Goal: Check status: Check status

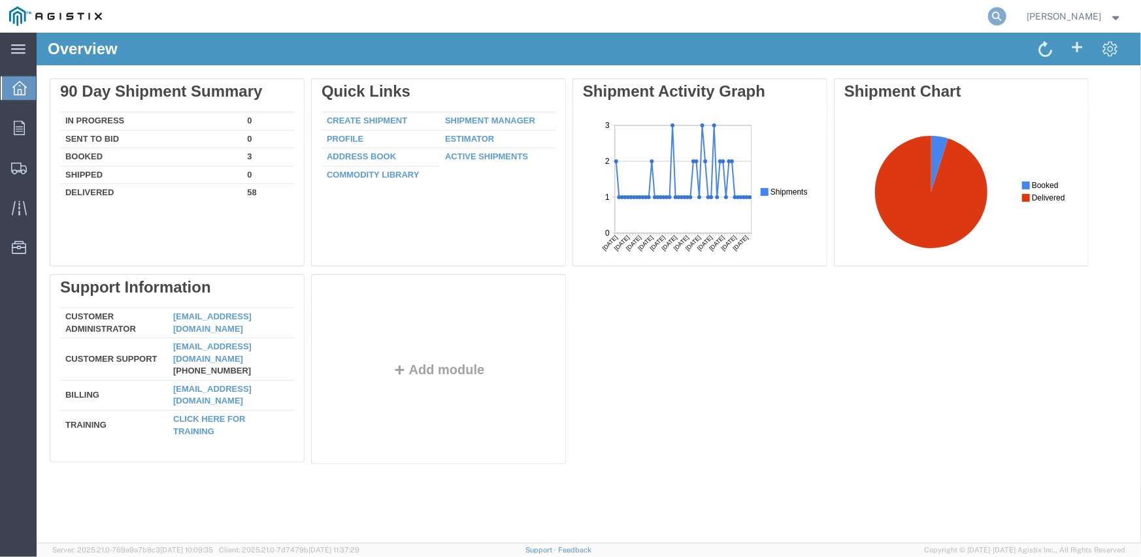
click at [1001, 16] on icon at bounding box center [997, 16] width 18 height 18
paste input "57112956"
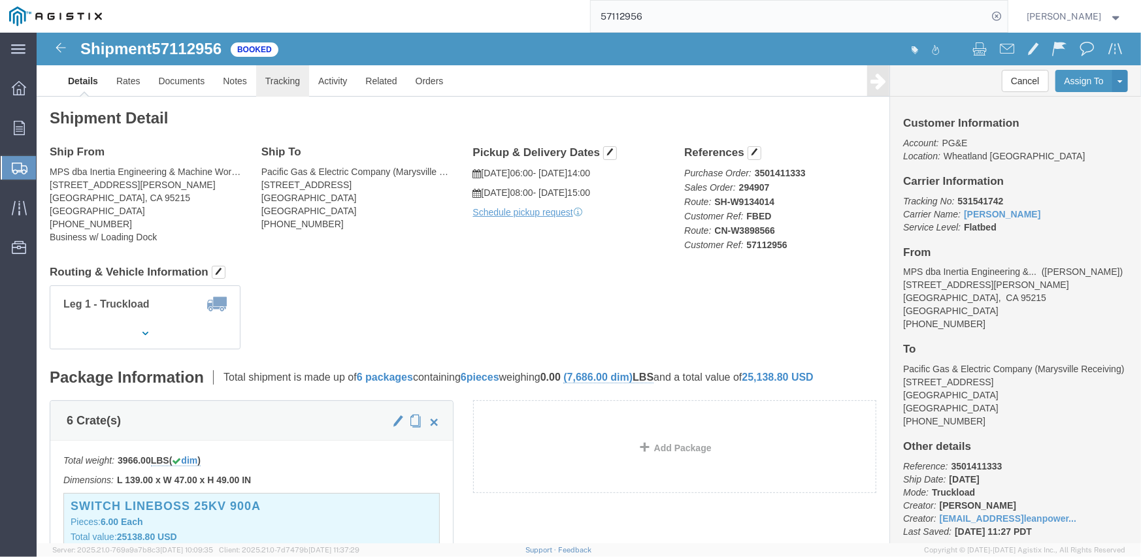
click link "Tracking"
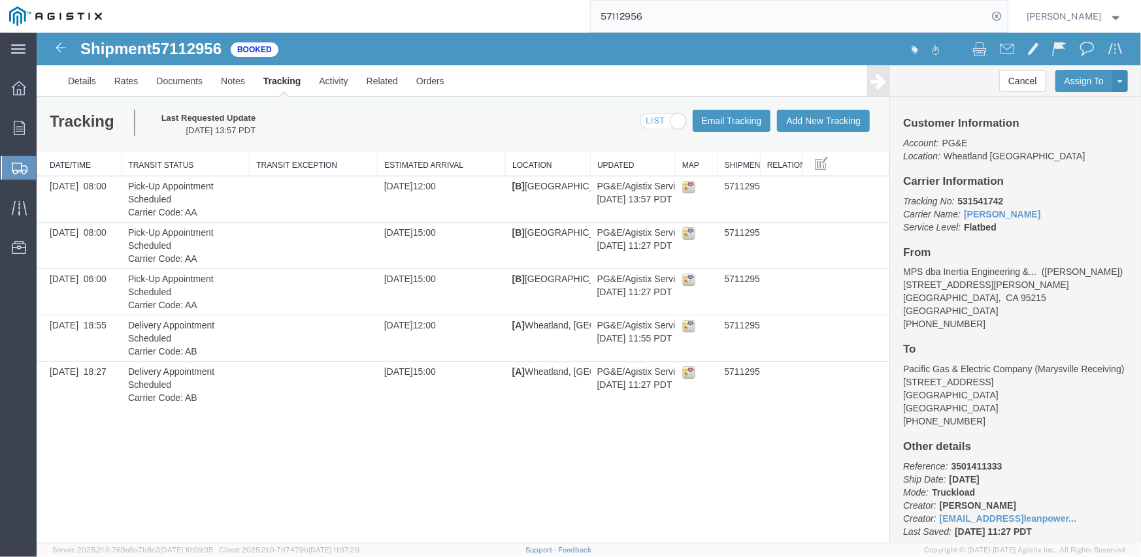
click at [624, 17] on input "57112956" at bounding box center [789, 16] width 397 height 31
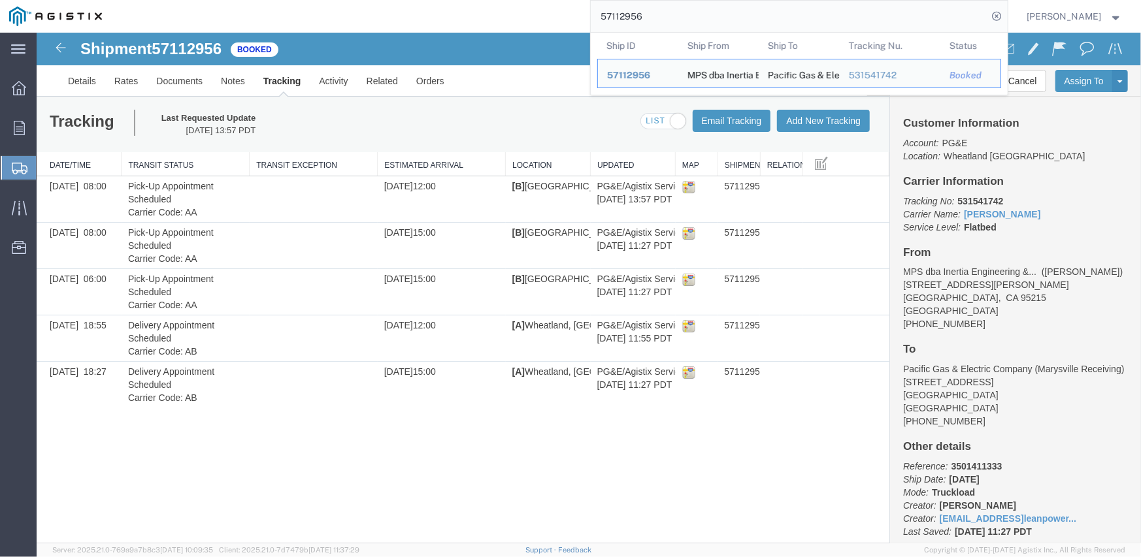
click at [624, 17] on input "57112956" at bounding box center [789, 16] width 397 height 31
paste input "6411"
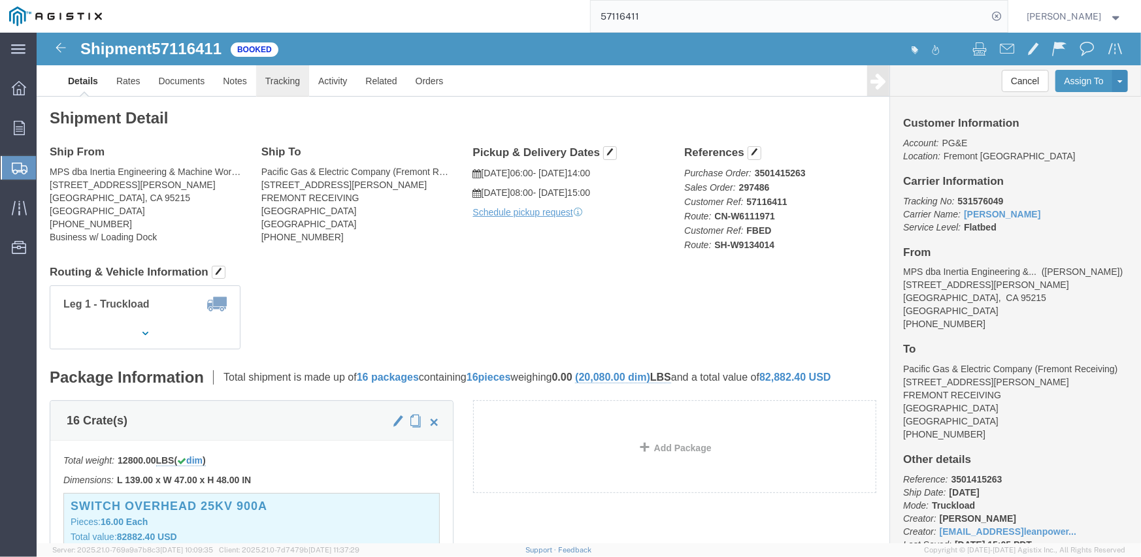
click link "Tracking"
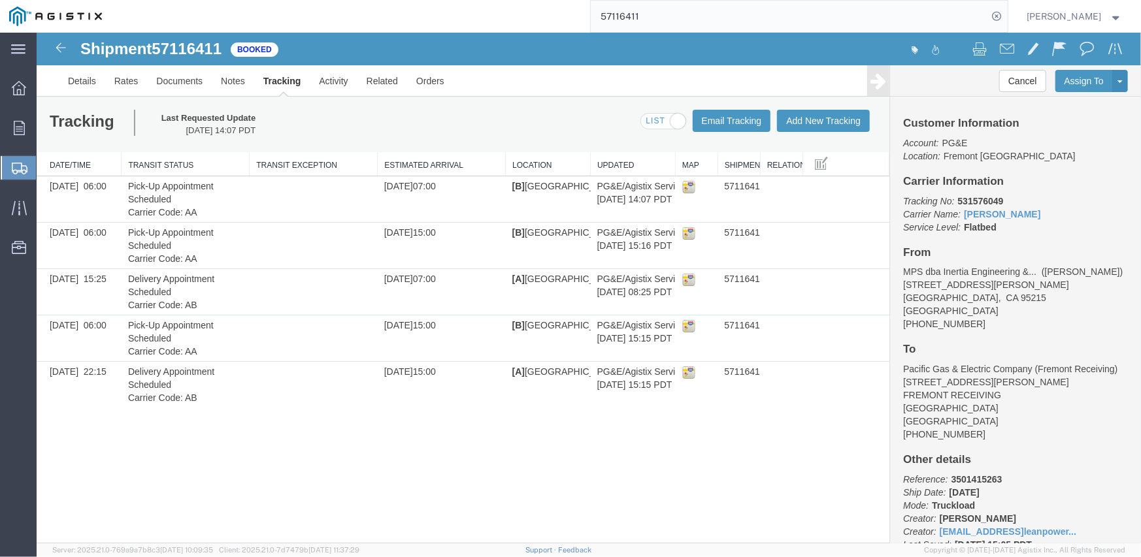
click at [609, 14] on input "57116411" at bounding box center [789, 16] width 397 height 31
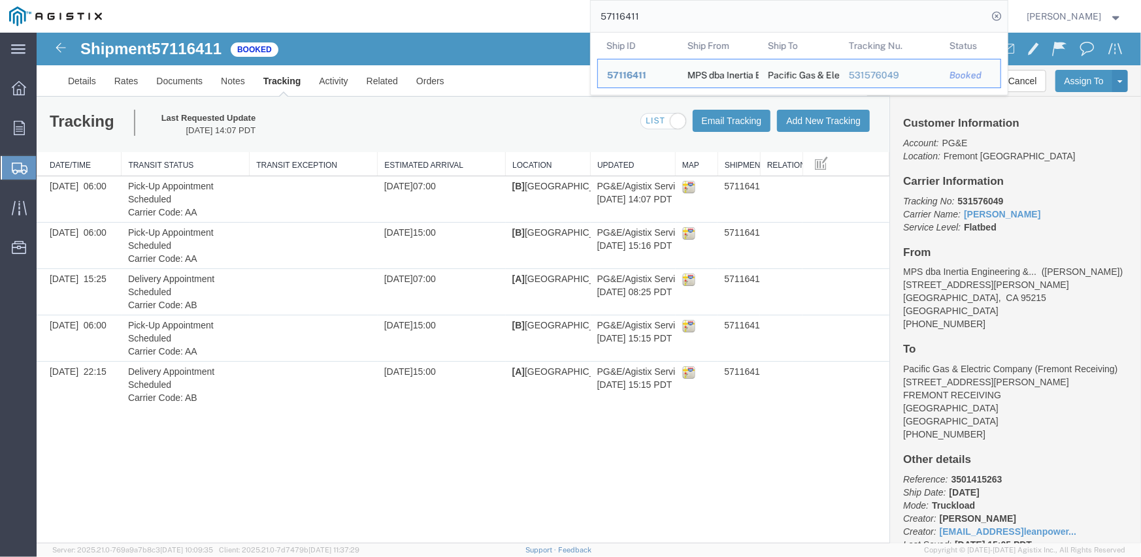
click at [612, 14] on input "57116411" at bounding box center [789, 16] width 397 height 31
click at [614, 13] on input "57116411" at bounding box center [789, 16] width 397 height 31
click at [614, 12] on input "57116411" at bounding box center [789, 16] width 397 height 31
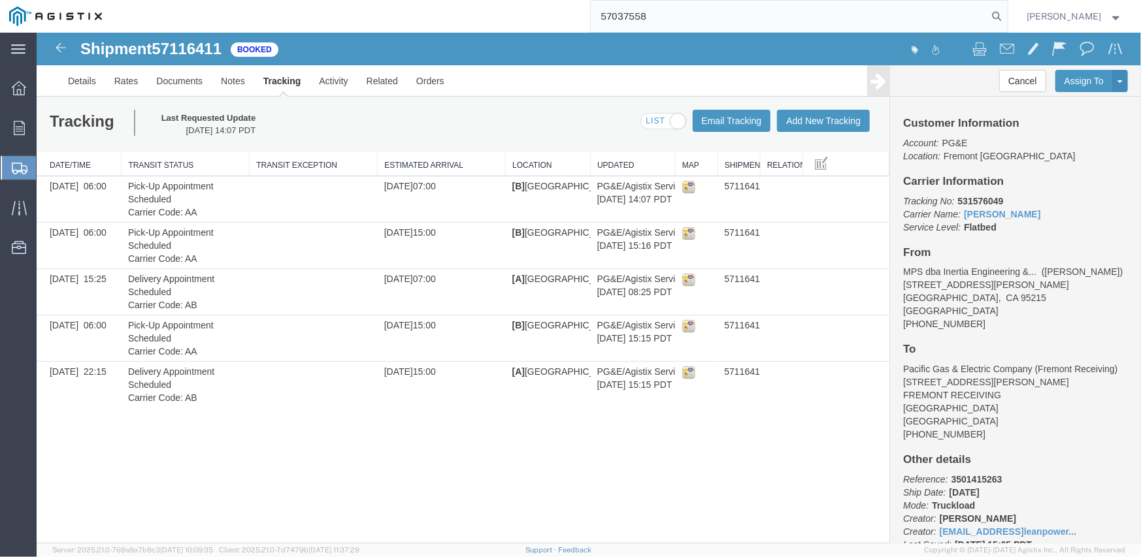
type input "57037558"
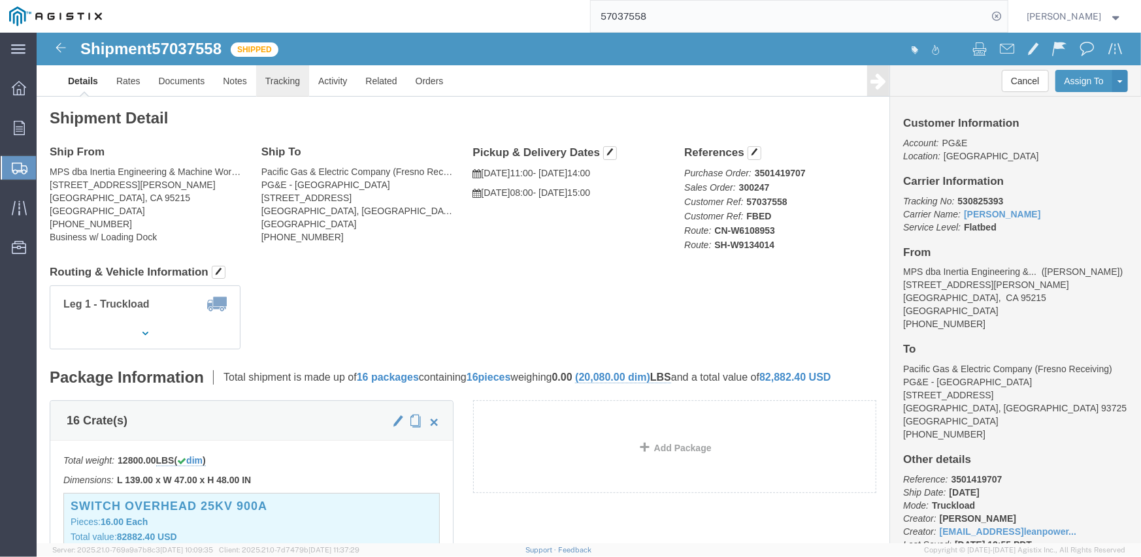
click link "Tracking"
